Goal: Information Seeking & Learning: Learn about a topic

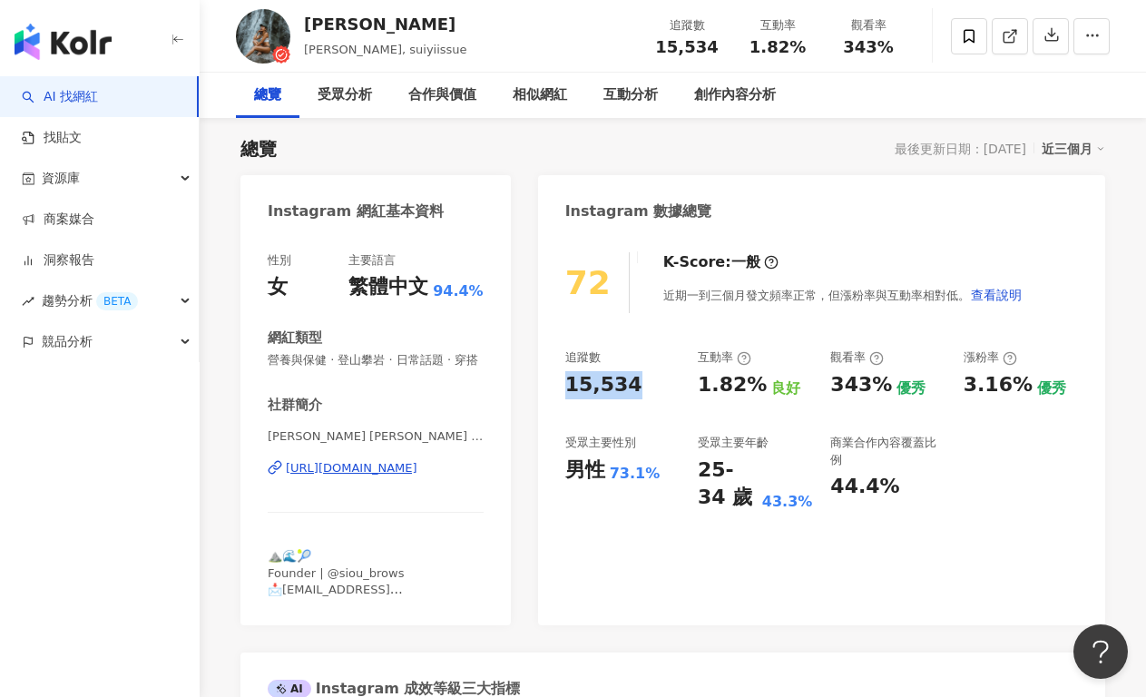
drag, startPoint x: 548, startPoint y: 379, endPoint x: 642, endPoint y: 380, distance: 94.3
click at [642, 380] on div "72 K-Score : 一般 近期一到三個月發文頻率正常，但漲粉率與互動率相對低。 查看說明 追蹤數 15,534 互動率 1.82% 良好 觀看率 343…" at bounding box center [821, 429] width 567 height 391
copy div "15,534"
drag, startPoint x: 697, startPoint y: 389, endPoint x: 747, endPoint y: 394, distance: 51.0
click at [748, 394] on div "追蹤數 15,534 互動率 1.82% 良好 觀看率 343% 優秀 漲粉率 3.16% 優秀 受眾主要性別 男性 73.1% 受眾主要年齡 25-34 歲…" at bounding box center [821, 430] width 512 height 162
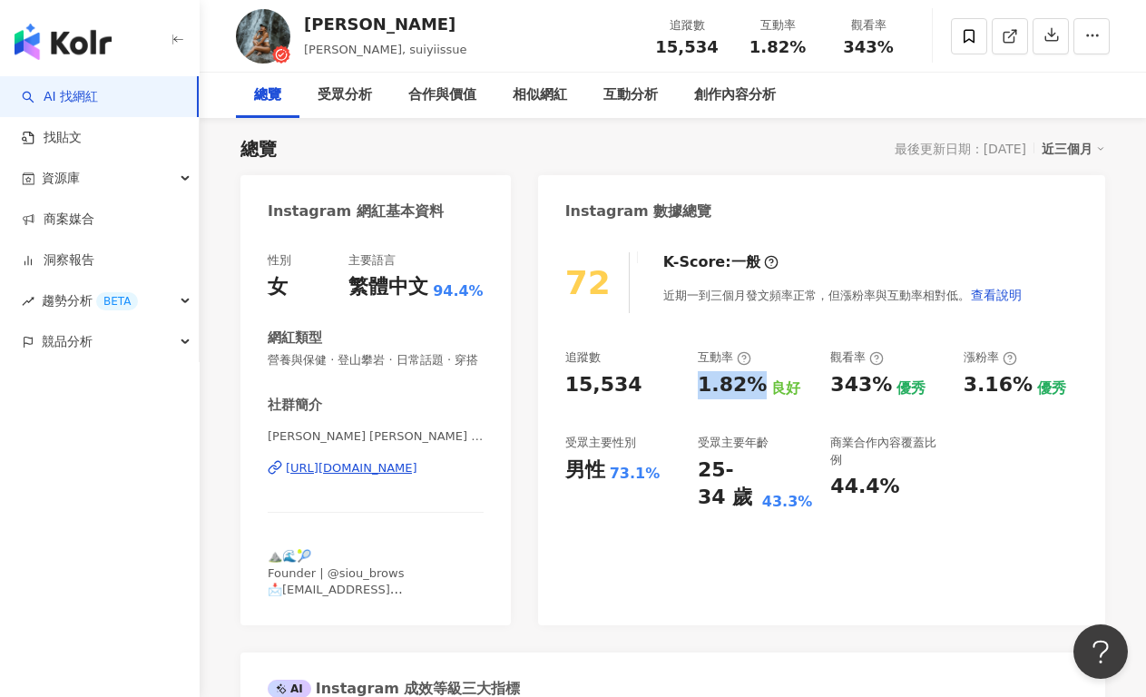
copy div "1.82%"
copy div "[URL][DOMAIN_NAME]"
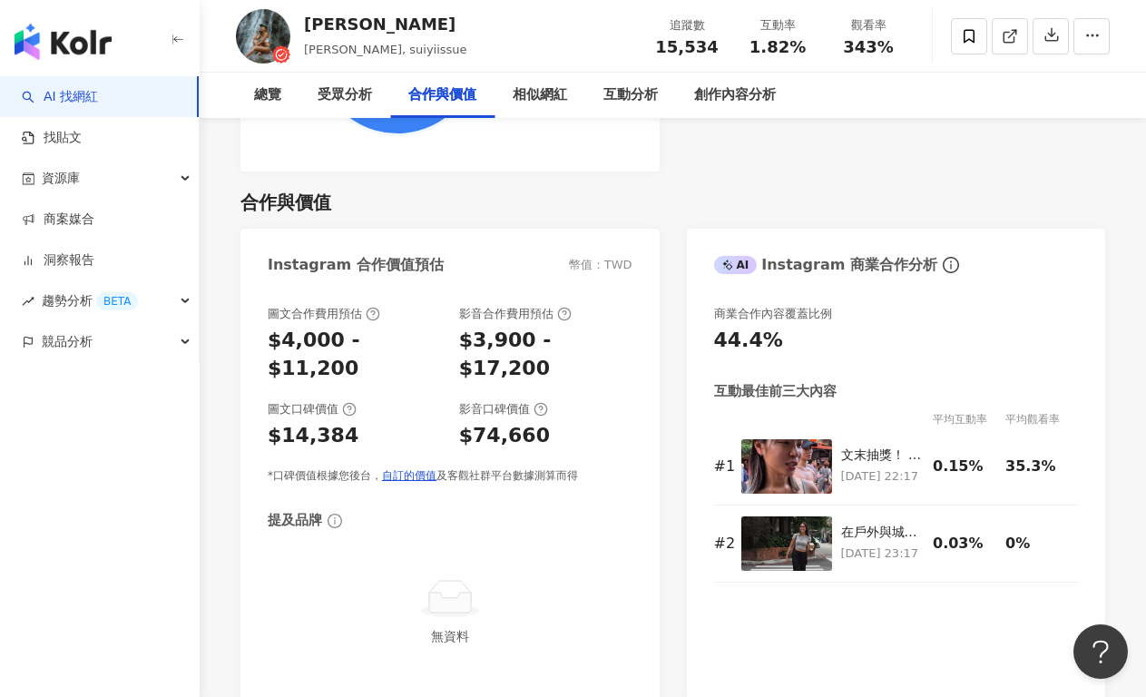
scroll to position [3999, 0]
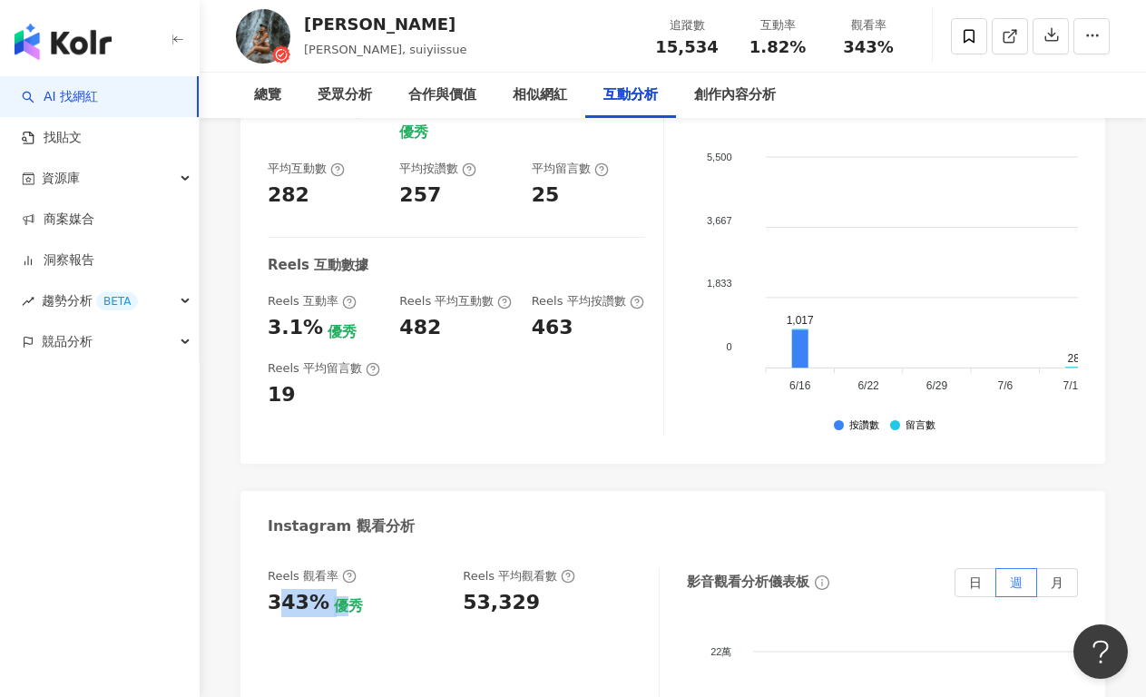
drag, startPoint x: 278, startPoint y: 341, endPoint x: 334, endPoint y: 341, distance: 56.2
click at [334, 589] on div "343% 優秀" at bounding box center [356, 603] width 177 height 28
click at [334, 596] on div "優秀" at bounding box center [348, 606] width 29 height 20
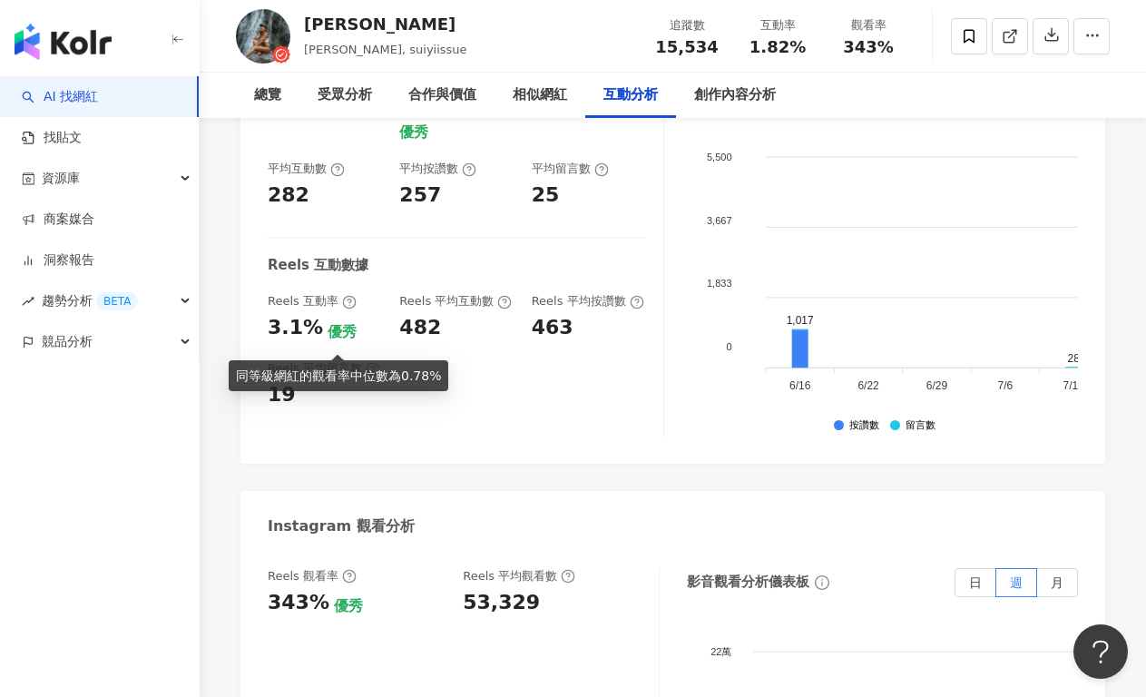
click at [334, 596] on div "優秀" at bounding box center [348, 606] width 29 height 20
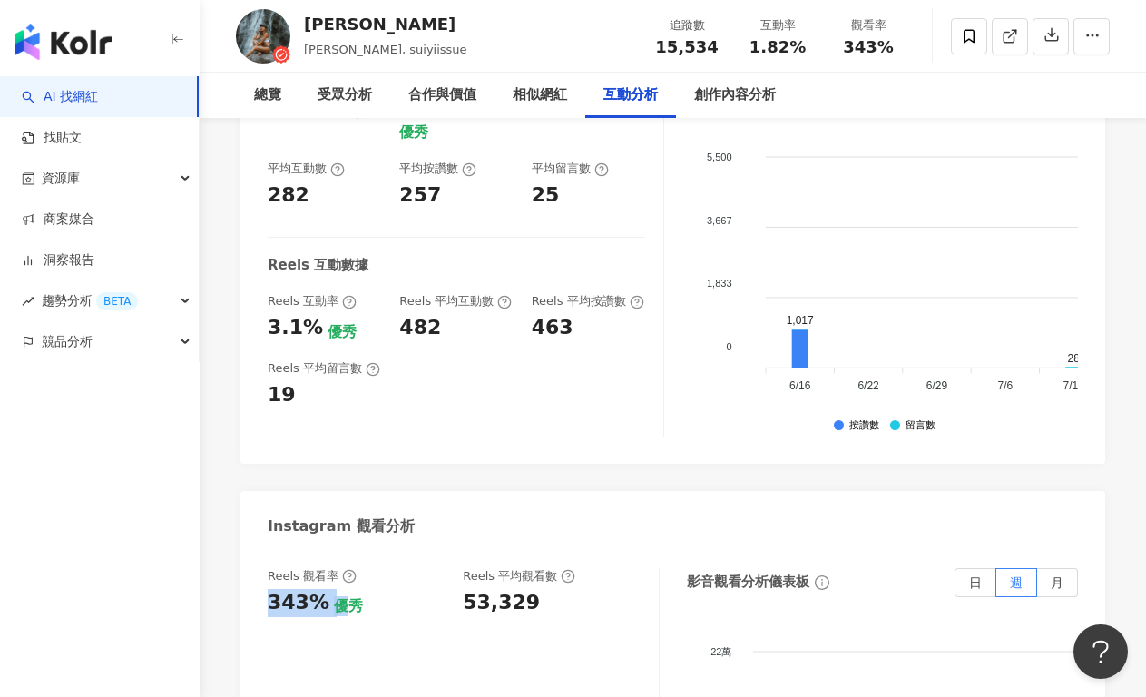
drag, startPoint x: 263, startPoint y: 335, endPoint x: 331, endPoint y: 336, distance: 68.0
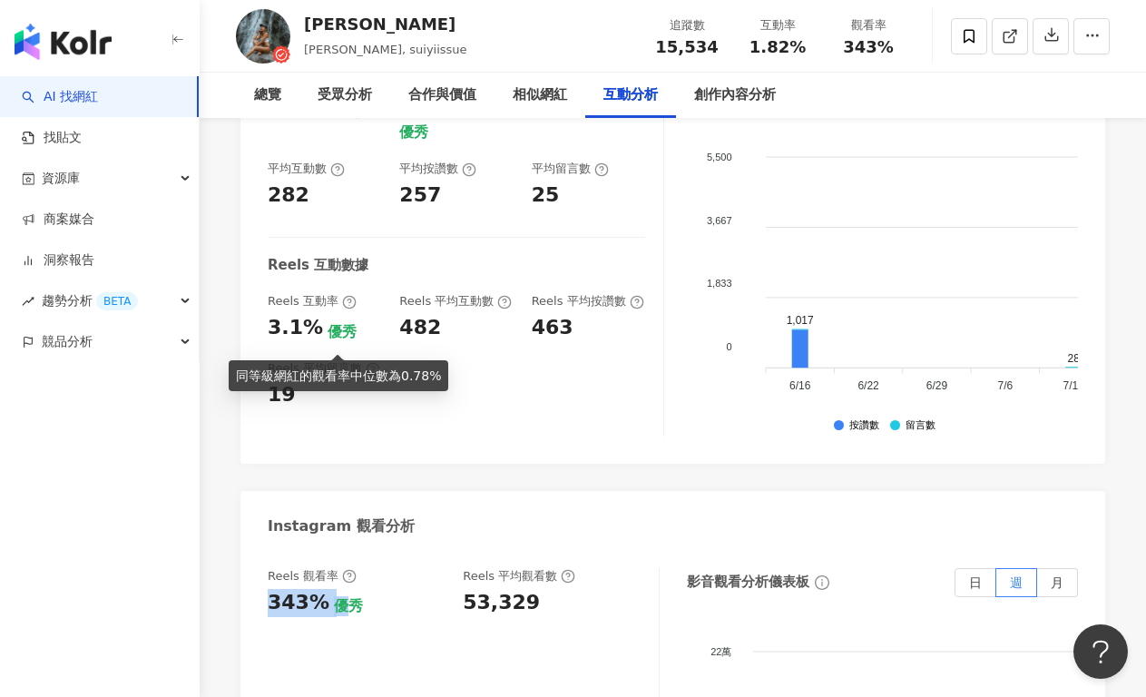
copy div "343% 優"
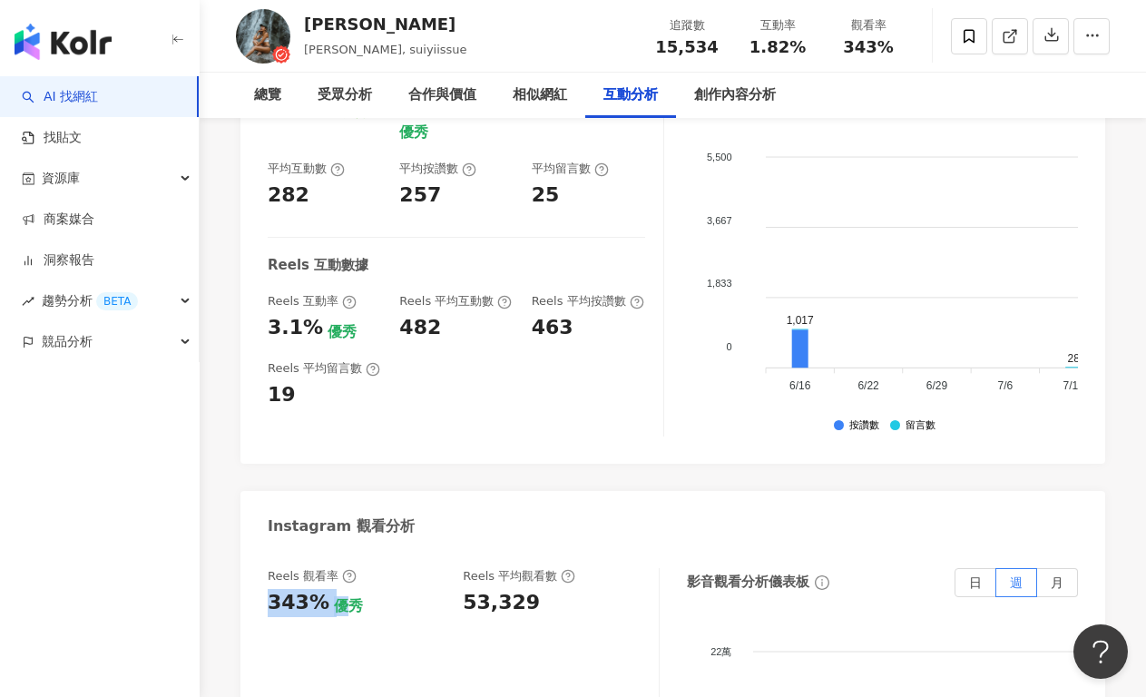
drag, startPoint x: 514, startPoint y: 333, endPoint x: 446, endPoint y: 341, distance: 68.5
click at [514, 589] on div "53,329" at bounding box center [501, 603] width 77 height 28
drag, startPoint x: 265, startPoint y: 331, endPoint x: 317, endPoint y: 341, distance: 52.7
copy div "343%"
